Goal: Task Accomplishment & Management: Manage account settings

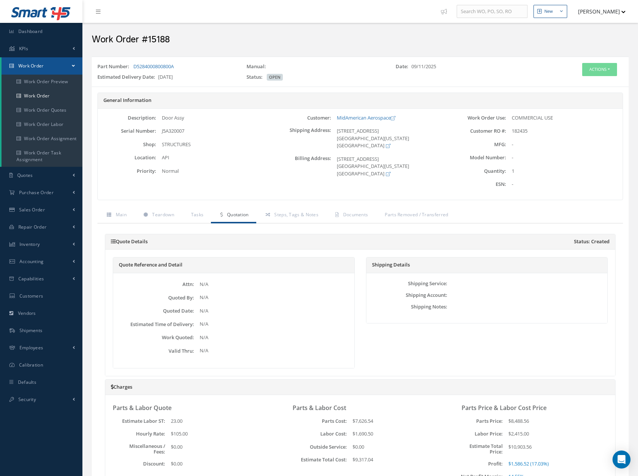
scroll to position [337, 0]
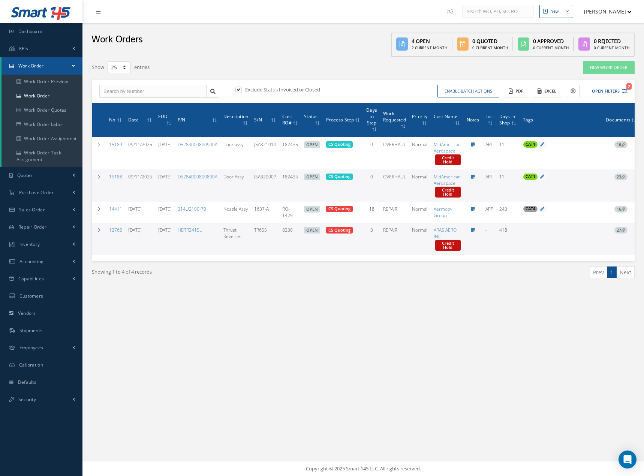
select select "25"
click at [538, 233] on span "Add Tags" at bounding box center [540, 230] width 20 height 6
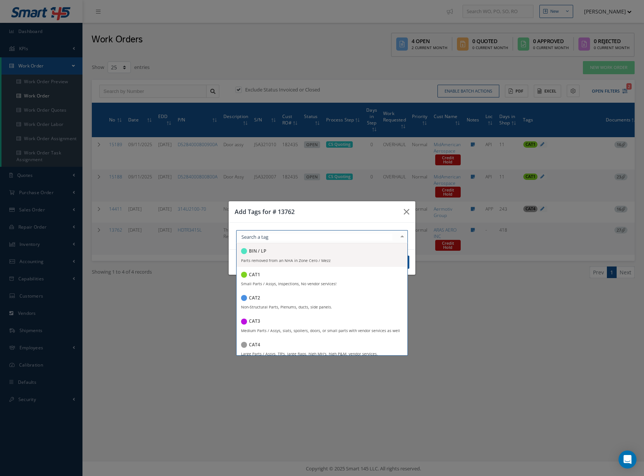
click at [394, 235] on div at bounding box center [322, 236] width 172 height 13
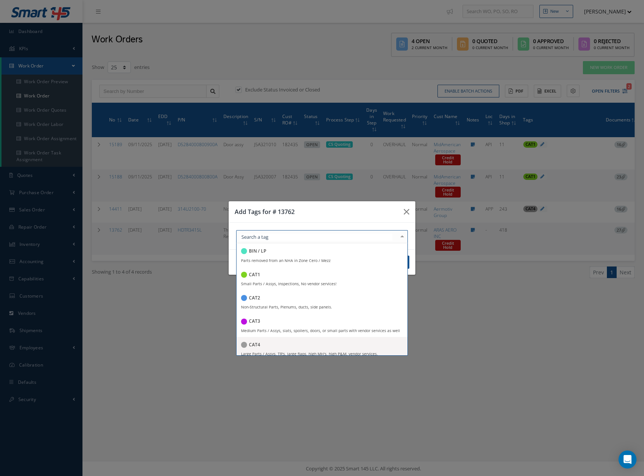
click at [333, 351] on span "CAT4 Large Parts / Assys, TR's, large flaps, high MH's, high P&M, vendor servic…" at bounding box center [321, 348] width 171 height 23
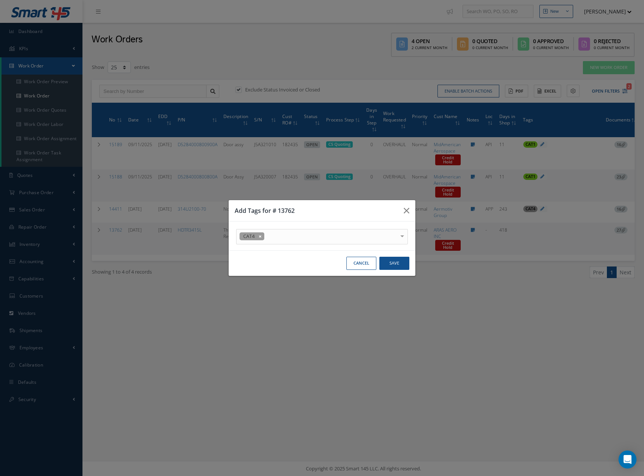
drag, startPoint x: 374, startPoint y: 205, endPoint x: 391, endPoint y: 237, distance: 36.0
click at [374, 205] on div "Add Tags for # 13762" at bounding box center [321, 210] width 187 height 21
click at [392, 266] on button "Save" at bounding box center [394, 263] width 30 height 13
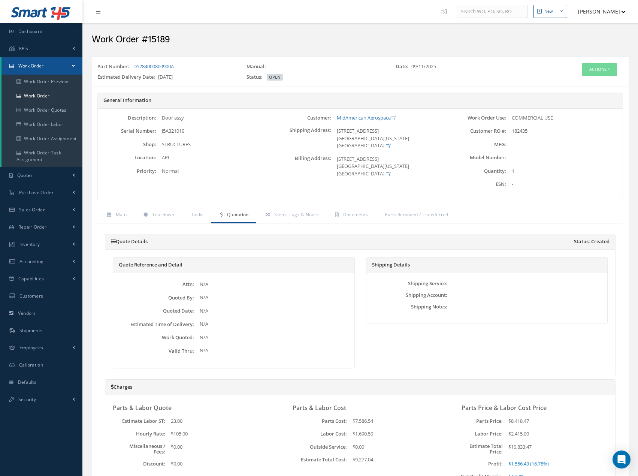
scroll to position [326, 0]
